Goal: Task Accomplishment & Management: Manage account settings

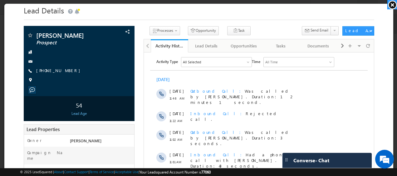
click at [391, 6] on link at bounding box center [392, 4] width 10 height 9
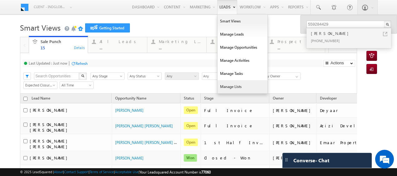
click at [224, 86] on link "Manage Lists" at bounding box center [242, 86] width 50 height 13
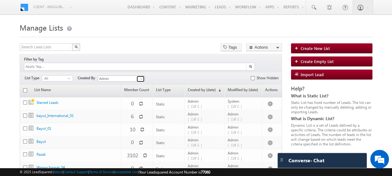
click at [143, 76] on span at bounding box center [141, 78] width 5 height 5
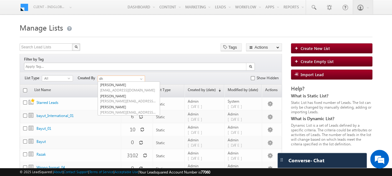
type input "d"
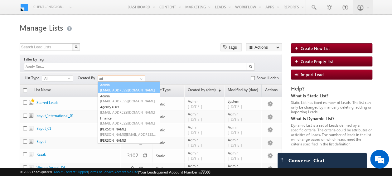
click at [124, 81] on link "Admin meet.shah+1@indglobal.ae" at bounding box center [129, 87] width 62 height 12
type input "Admin"
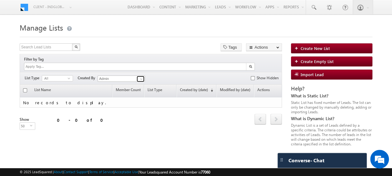
click at [143, 76] on span at bounding box center [141, 78] width 5 height 5
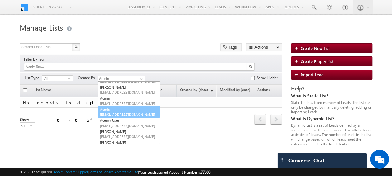
scroll to position [26, 0]
click at [131, 112] on span "[EMAIL_ADDRESS][DOMAIN_NAME]" at bounding box center [128, 114] width 56 height 5
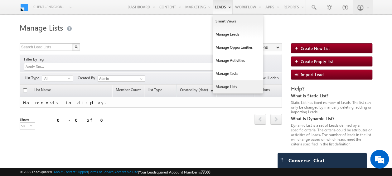
click at [228, 87] on link "Manage Lists" at bounding box center [238, 86] width 50 height 13
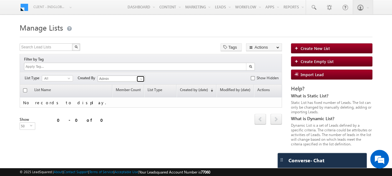
click at [142, 76] on span at bounding box center [141, 78] width 5 height 5
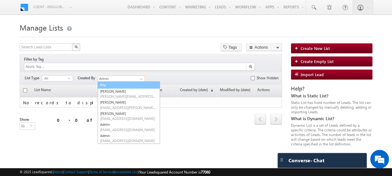
click at [113, 81] on link "Any" at bounding box center [129, 84] width 62 height 7
type input "Any"
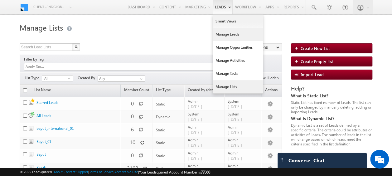
click at [225, 38] on link "Manage Leads" at bounding box center [238, 34] width 50 height 13
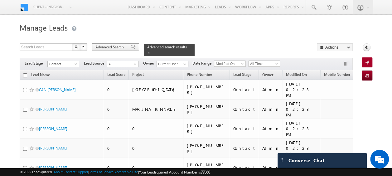
click at [116, 46] on span "Advanced Search" at bounding box center [110, 47] width 30 height 6
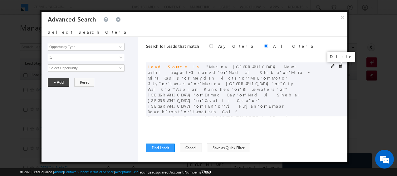
click at [338, 66] on span at bounding box center [340, 66] width 4 height 4
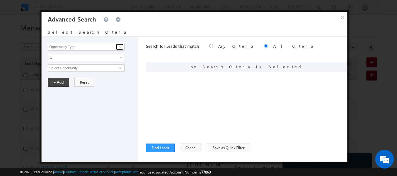
click at [120, 47] on span at bounding box center [120, 46] width 5 height 5
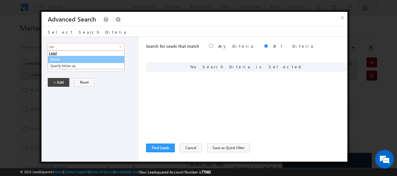
click at [62, 59] on link "Owner" at bounding box center [86, 59] width 77 height 7
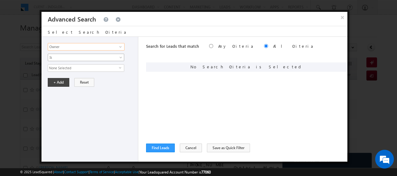
type input "Owner"
click at [120, 57] on span at bounding box center [121, 58] width 5 height 5
drag, startPoint x: 163, startPoint y: 71, endPoint x: 94, endPoint y: 77, distance: 70.1
click at [163, 72] on div "Search for Leads that match Any Criteria All Criteria Note that the current tri…" at bounding box center [246, 99] width 201 height 125
click at [72, 70] on span "None Selected" at bounding box center [83, 68] width 71 height 7
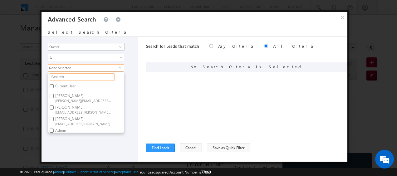
click at [69, 79] on input "text" at bounding box center [82, 76] width 65 height 7
type input "dh"
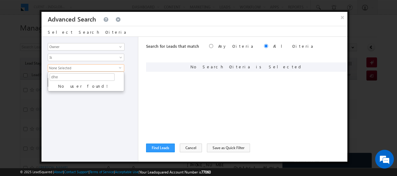
type input "dh"
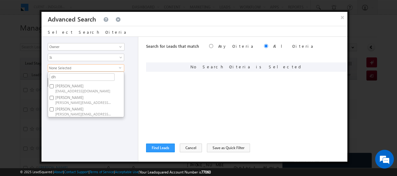
type input "d"
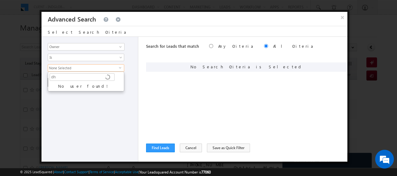
type input "d"
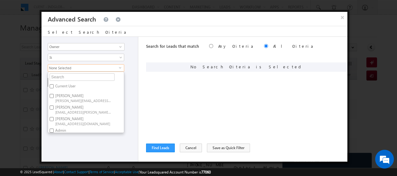
click at [132, 77] on div "Opportunity Type Lead Activity Task Sales Group Prospect Id Address 1 Address 2…" at bounding box center [89, 99] width 97 height 125
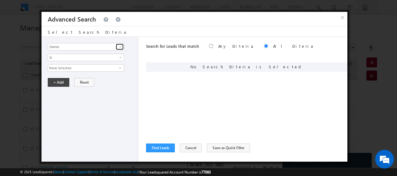
click at [119, 46] on span at bounding box center [120, 46] width 5 height 5
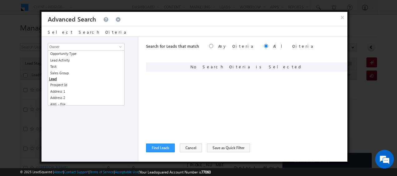
click at [133, 51] on div "Opportunity Type Lead Activity Task Sales Group Prospect Id Address 1 Address 2…" at bounding box center [89, 99] width 97 height 125
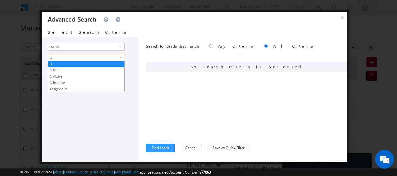
click at [104, 58] on span "Is" at bounding box center [82, 58] width 68 height 6
click at [65, 83] on link "Is Inactive" at bounding box center [86, 83] width 76 height 6
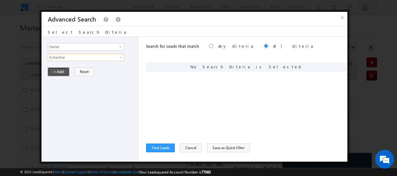
click at [59, 72] on button "+ Add" at bounding box center [59, 71] width 22 height 9
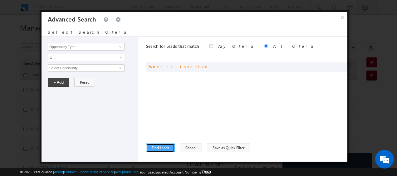
click at [156, 149] on button "Find Leads" at bounding box center [160, 147] width 29 height 9
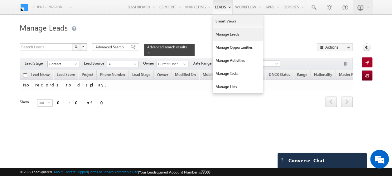
click at [225, 36] on link "Manage Leads" at bounding box center [238, 34] width 50 height 13
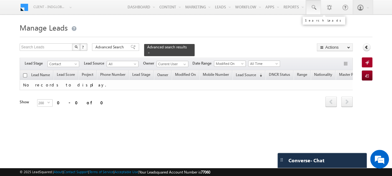
click at [314, 7] on span at bounding box center [313, 7] width 6 height 6
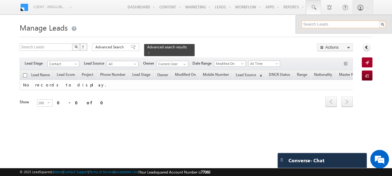
click at [311, 24] on input "text" at bounding box center [343, 24] width 84 height 7
paste input "552262369"
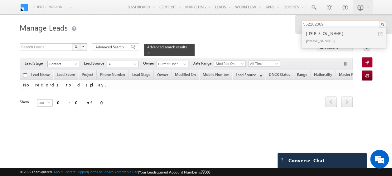
type input "552262369"
click at [320, 35] on div "NYAZ ABDULWAHID SAEED SAEED" at bounding box center [347, 33] width 84 height 7
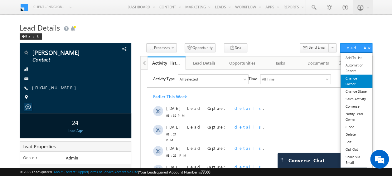
click at [354, 79] on link "Change Owner" at bounding box center [356, 81] width 32 height 13
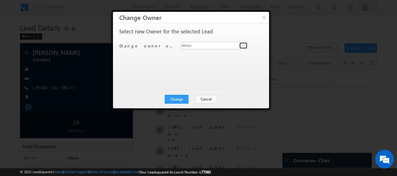
click at [241, 44] on link at bounding box center [243, 45] width 8 height 6
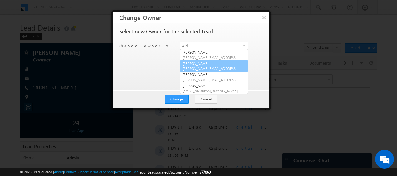
click at [198, 68] on span "ankita.dua@indglobal.ae" at bounding box center [210, 68] width 56 height 5
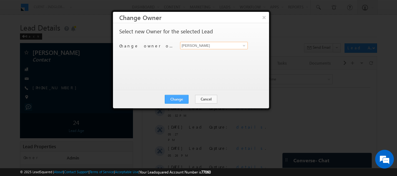
type input "Ankita Dua"
click at [184, 97] on button "Change" at bounding box center [177, 99] width 24 height 9
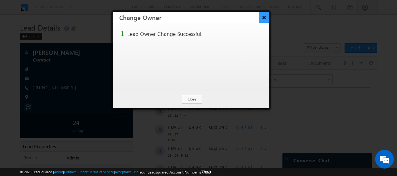
click at [263, 18] on button "×" at bounding box center [263, 17] width 10 height 11
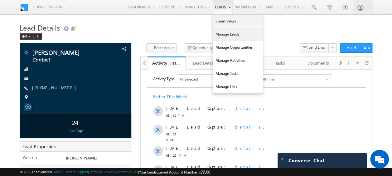
click at [227, 32] on link "Manage Leads" at bounding box center [238, 34] width 50 height 13
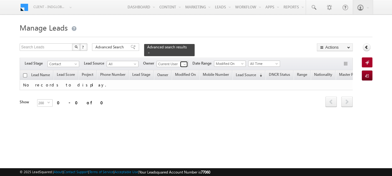
click at [185, 62] on span at bounding box center [184, 64] width 5 height 5
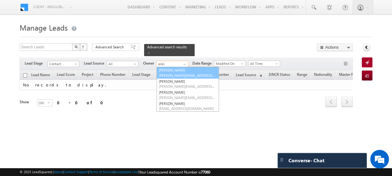
click at [178, 73] on span "[PERSON_NAME][EMAIL_ADDRESS][PERSON_NAME][DOMAIN_NAME]" at bounding box center [187, 75] width 56 height 5
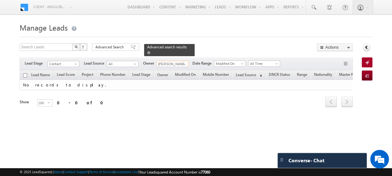
type input "[PERSON_NAME]"
click at [150, 51] on span at bounding box center [148, 52] width 3 height 3
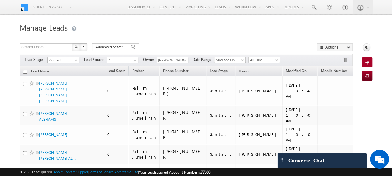
click at [25, 71] on input "checkbox" at bounding box center [25, 72] width 4 height 4
checkbox input "true"
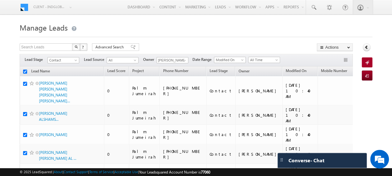
checkbox input "true"
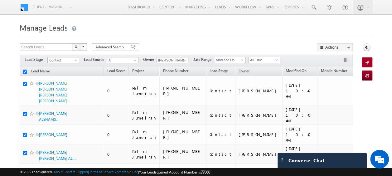
checkbox input "true"
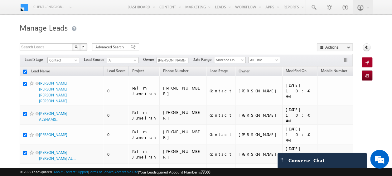
checkbox input "true"
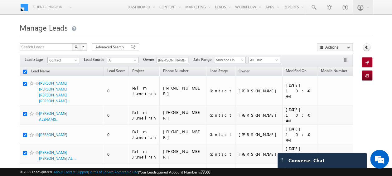
checkbox input "true"
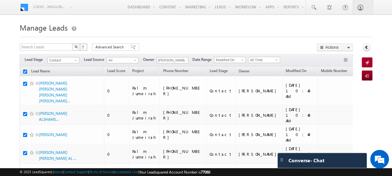
checkbox input "true"
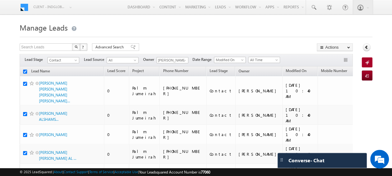
checkbox input "true"
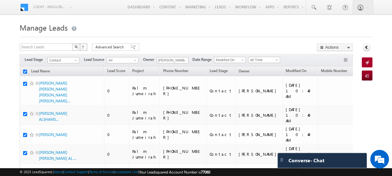
checkbox input "true"
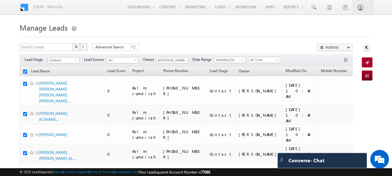
checkbox input "true"
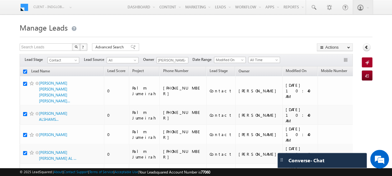
checkbox input "true"
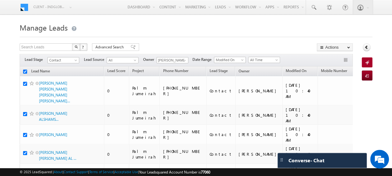
checkbox input "true"
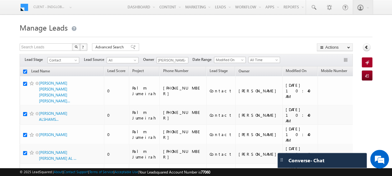
checkbox input "true"
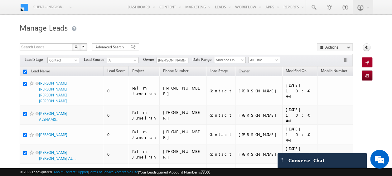
checkbox input "true"
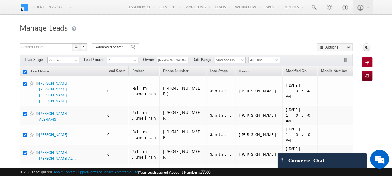
checkbox input "true"
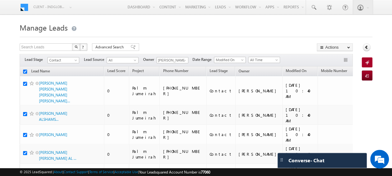
checkbox input "true"
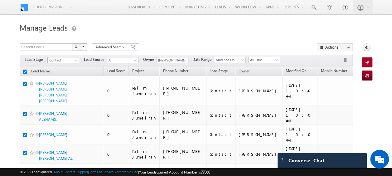
checkbox input "true"
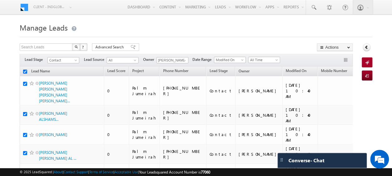
checkbox input "true"
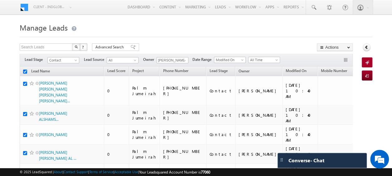
checkbox input "true"
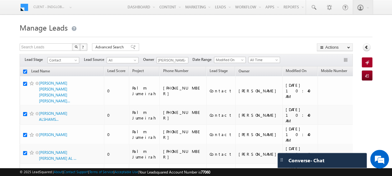
checkbox input "true"
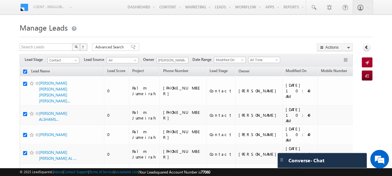
checkbox input "true"
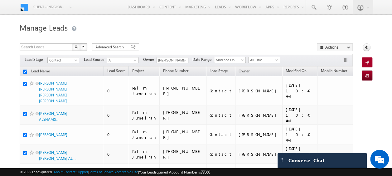
checkbox input "true"
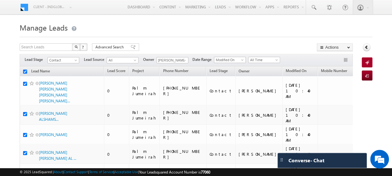
checkbox input "true"
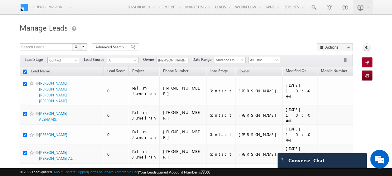
checkbox input "true"
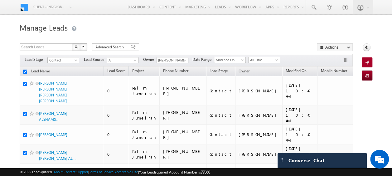
checkbox input "true"
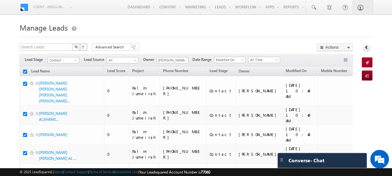
checkbox input "true"
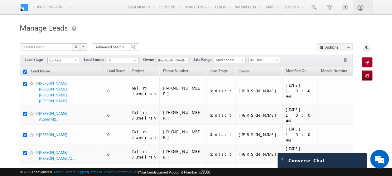
checkbox input "true"
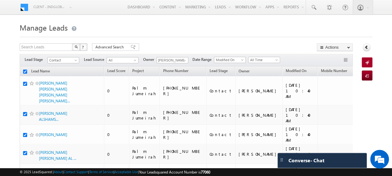
checkbox input "true"
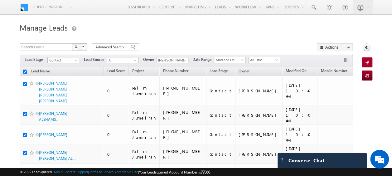
checkbox input "true"
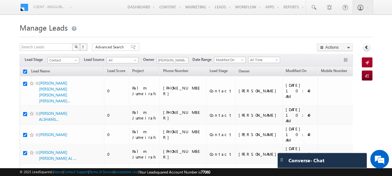
checkbox input "true"
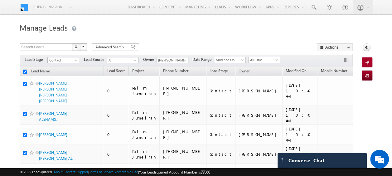
checkbox input "true"
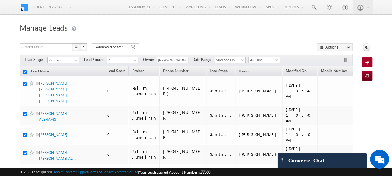
checkbox input "true"
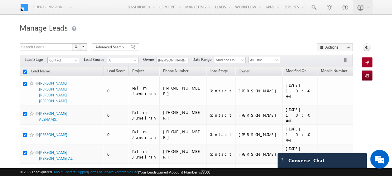
checkbox input "true"
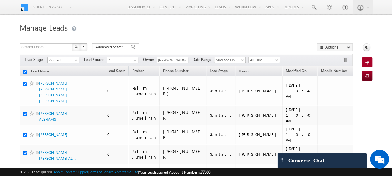
checkbox input "true"
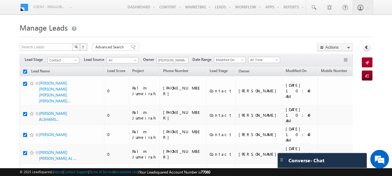
checkbox input "true"
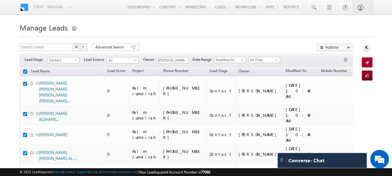
checkbox input "true"
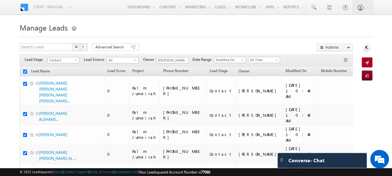
checkbox input "true"
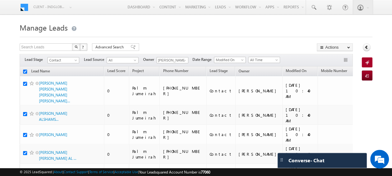
checkbox input "true"
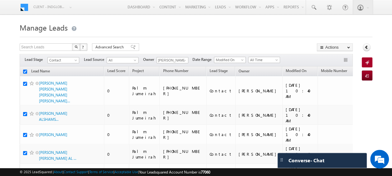
checkbox input "true"
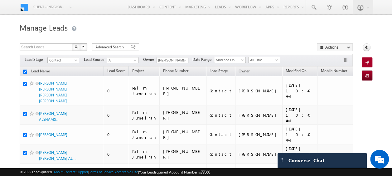
checkbox input "true"
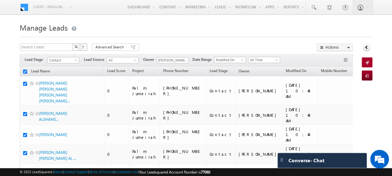
checkbox input "true"
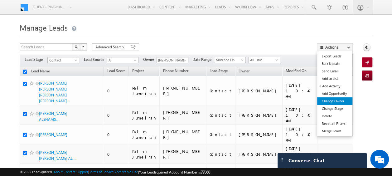
click at [333, 102] on link "Change Owner" at bounding box center [334, 100] width 35 height 7
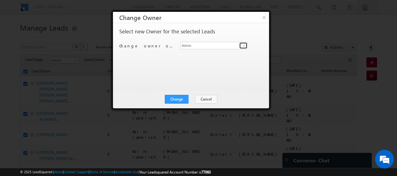
click at [243, 45] on span at bounding box center [243, 45] width 5 height 5
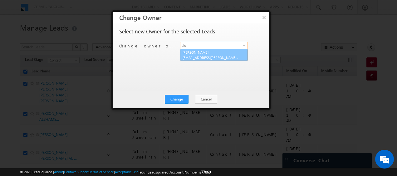
click at [209, 55] on span "disha.chouhan@indglobal.ae" at bounding box center [210, 57] width 56 height 5
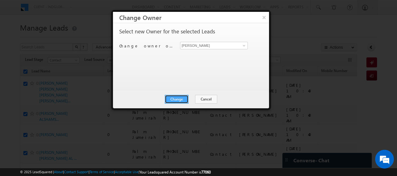
click at [178, 98] on button "Change" at bounding box center [177, 99] width 24 height 9
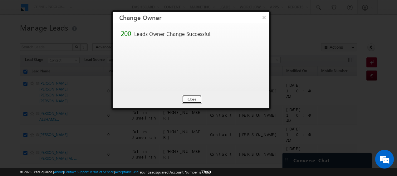
click at [195, 96] on button "Close" at bounding box center [192, 99] width 20 height 9
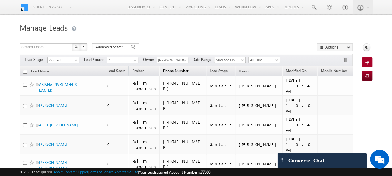
click at [166, 71] on span "Phone Number" at bounding box center [175, 70] width 25 height 5
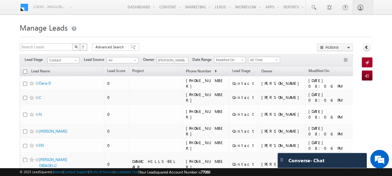
click at [25, 72] on input "checkbox" at bounding box center [25, 72] width 4 height 4
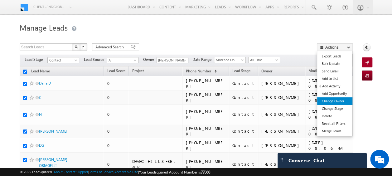
click at [334, 99] on link "Change Owner" at bounding box center [334, 100] width 35 height 7
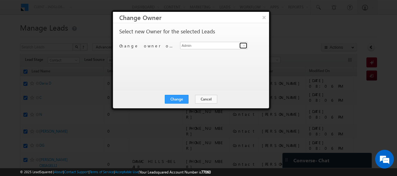
click at [243, 46] on span at bounding box center [243, 45] width 5 height 5
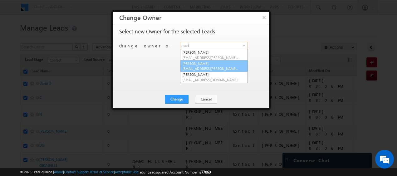
click at [216, 62] on link "MANISH AHIRWAR manish.ahirwar@indglobal.ae" at bounding box center [214, 66] width 68 height 12
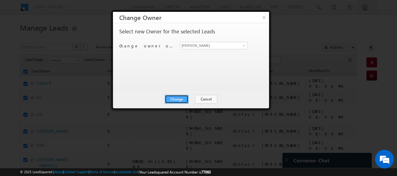
click at [180, 95] on button "Change" at bounding box center [177, 99] width 24 height 9
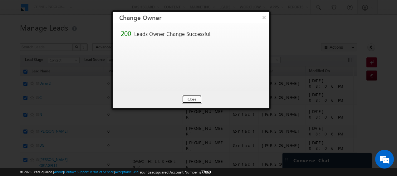
click at [192, 97] on button "Close" at bounding box center [192, 99] width 20 height 9
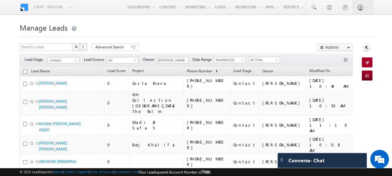
click at [26, 70] on input "checkbox" at bounding box center [25, 72] width 4 height 4
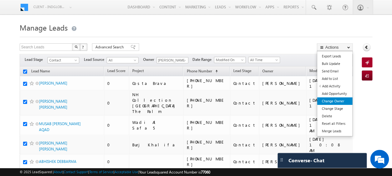
click at [333, 101] on link "Change Owner" at bounding box center [334, 100] width 35 height 7
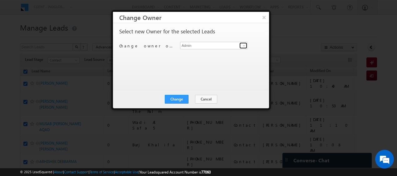
click at [245, 45] on span at bounding box center [243, 45] width 5 height 5
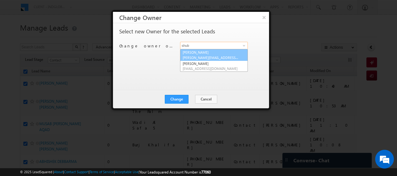
click at [200, 56] on span "Shubham.Mhaske@indglobal.ae" at bounding box center [210, 57] width 56 height 5
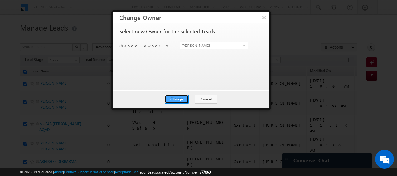
click at [180, 98] on button "Change" at bounding box center [177, 99] width 24 height 9
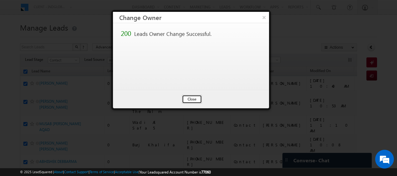
click at [194, 99] on button "Close" at bounding box center [192, 99] width 20 height 9
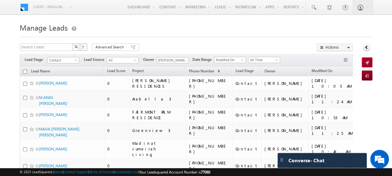
click at [24, 71] on input "checkbox" at bounding box center [25, 72] width 4 height 4
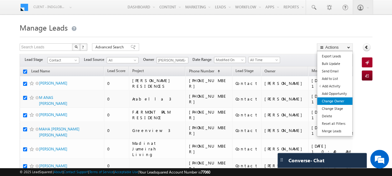
click at [336, 102] on link "Change Owner" at bounding box center [334, 100] width 35 height 7
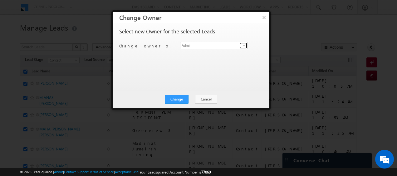
click at [244, 45] on span at bounding box center [243, 45] width 5 height 5
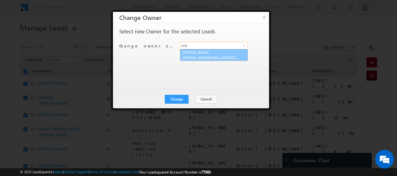
click at [196, 54] on link "Subham Modak subham.modak@indglobal.ae" at bounding box center [214, 55] width 68 height 12
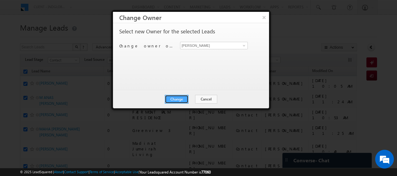
click at [179, 98] on button "Change" at bounding box center [177, 99] width 24 height 9
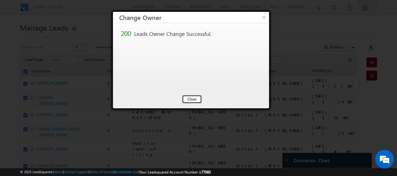
click at [191, 98] on button "Close" at bounding box center [192, 99] width 20 height 9
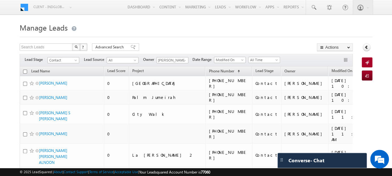
click at [24, 70] on input "checkbox" at bounding box center [25, 72] width 4 height 4
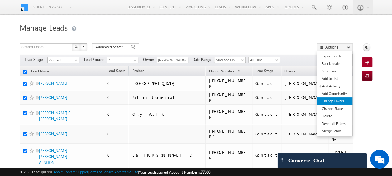
click at [335, 102] on link "Change Owner" at bounding box center [334, 100] width 35 height 7
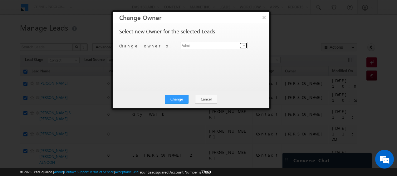
click at [242, 45] on span at bounding box center [243, 45] width 5 height 5
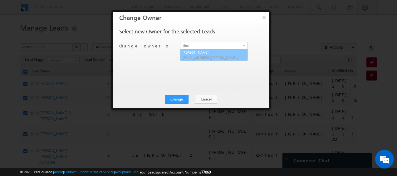
click at [209, 54] on link "Nilesh Kalal nilesh.kalal@indglobal.ae" at bounding box center [214, 55] width 68 height 12
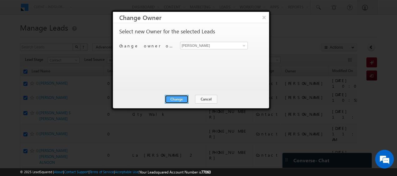
click at [180, 99] on button "Change" at bounding box center [177, 99] width 24 height 9
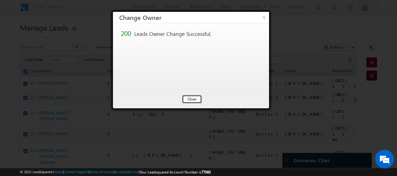
click at [188, 99] on button "Close" at bounding box center [192, 99] width 20 height 9
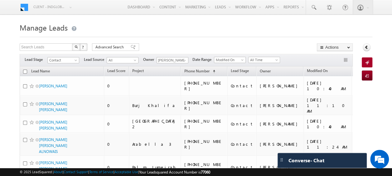
click at [24, 71] on input "checkbox" at bounding box center [25, 72] width 4 height 4
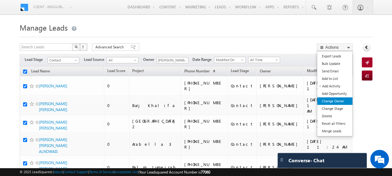
click at [331, 102] on link "Change Owner" at bounding box center [334, 100] width 35 height 7
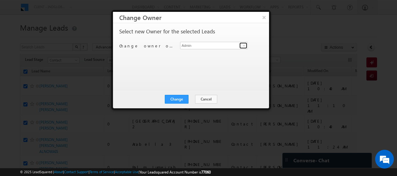
click at [241, 46] on link at bounding box center [243, 45] width 8 height 6
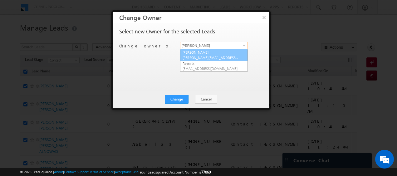
click at [190, 53] on link "Anand Pandey anand.pandey@indglobal.ae" at bounding box center [214, 55] width 68 height 12
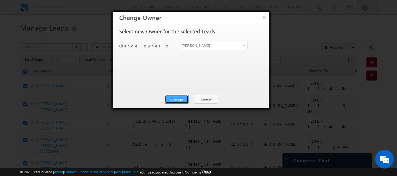
click at [180, 98] on button "Change" at bounding box center [177, 99] width 24 height 9
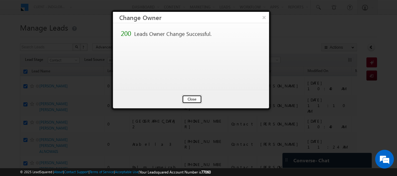
click at [190, 96] on button "Close" at bounding box center [192, 99] width 20 height 9
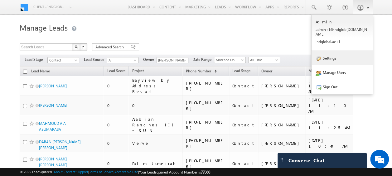
click at [328, 54] on link "Settings" at bounding box center [341, 58] width 61 height 14
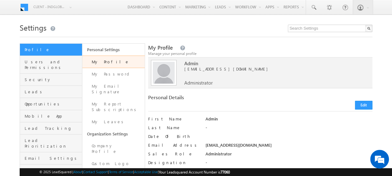
click at [104, 170] on link "Request History" at bounding box center [113, 179] width 62 height 18
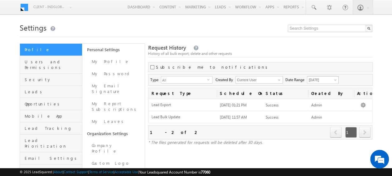
click at [335, 79] on span at bounding box center [335, 81] width 5 height 5
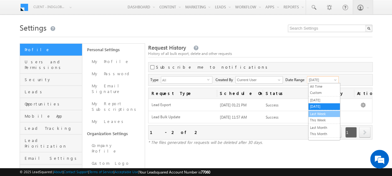
click at [318, 112] on link "Last Week" at bounding box center [323, 114] width 31 height 6
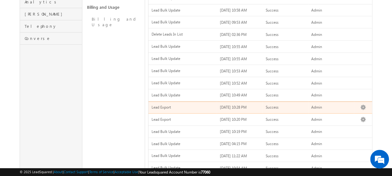
scroll to position [206, 0]
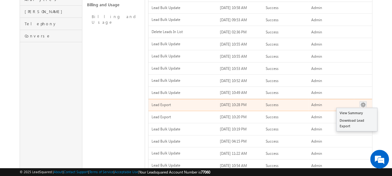
click at [361, 102] on button "button" at bounding box center [363, 105] width 6 height 6
click at [355, 119] on link "Download Lead Export" at bounding box center [356, 123] width 41 height 13
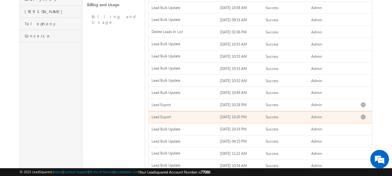
drag, startPoint x: 351, startPoint y: 130, endPoint x: 351, endPoint y: 162, distance: 32.7
click at [351, 162] on tbody "Lead Export 07/09/2025 01:15 PM Success Admin View Summary Download Lead Export…" at bounding box center [260, 43] width 224 height 303
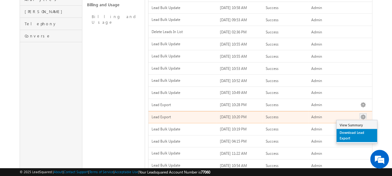
click at [361, 129] on link "Download Lead Export" at bounding box center [356, 135] width 41 height 13
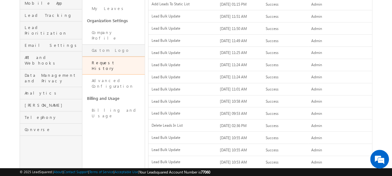
scroll to position [0, 0]
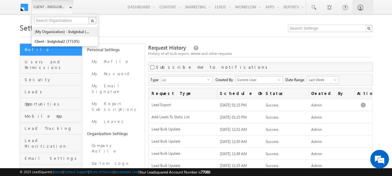
click at [65, 31] on link "(My Organization) - indglobal (48060)" at bounding box center [62, 32] width 57 height 10
